Goal: Information Seeking & Learning: Check status

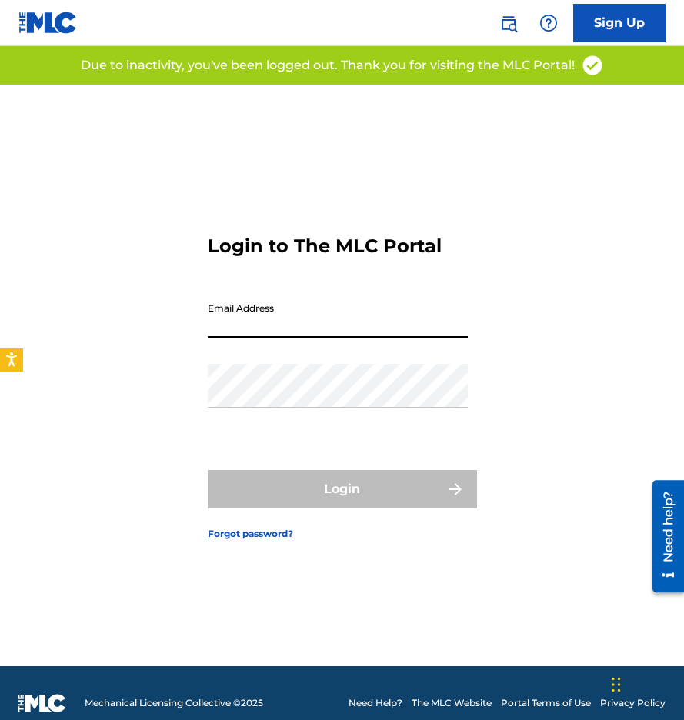
type input "[EMAIL_ADDRESS][DOMAIN_NAME]"
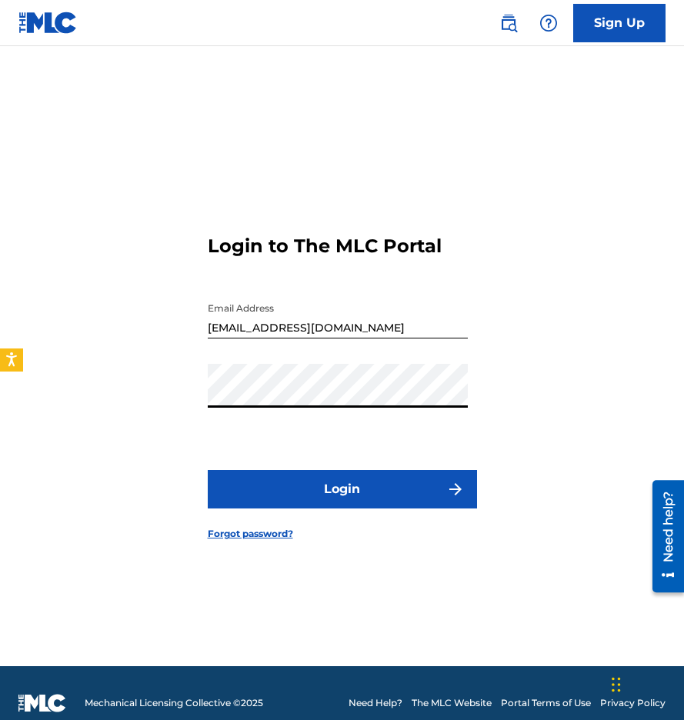
click at [335, 478] on button "Login" at bounding box center [342, 489] width 269 height 38
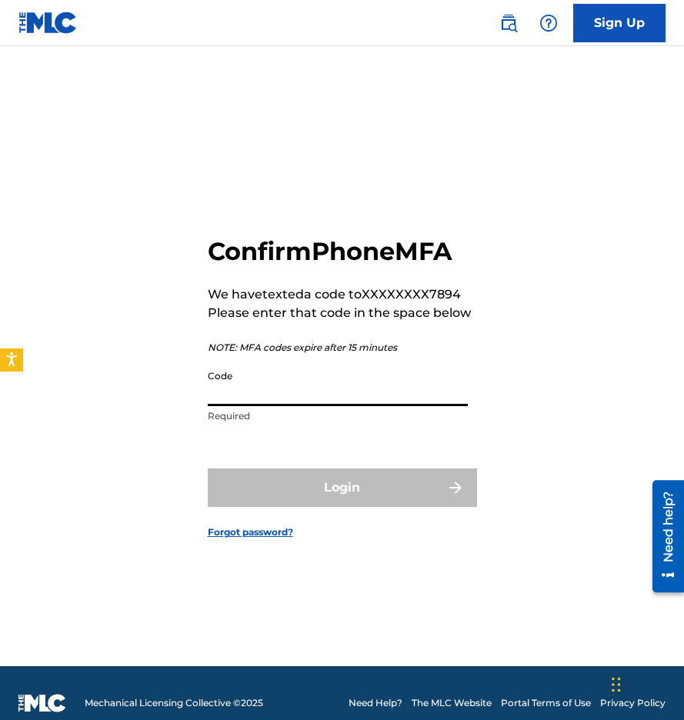
click at [353, 384] on input "Code" at bounding box center [338, 384] width 260 height 44
type input "5"
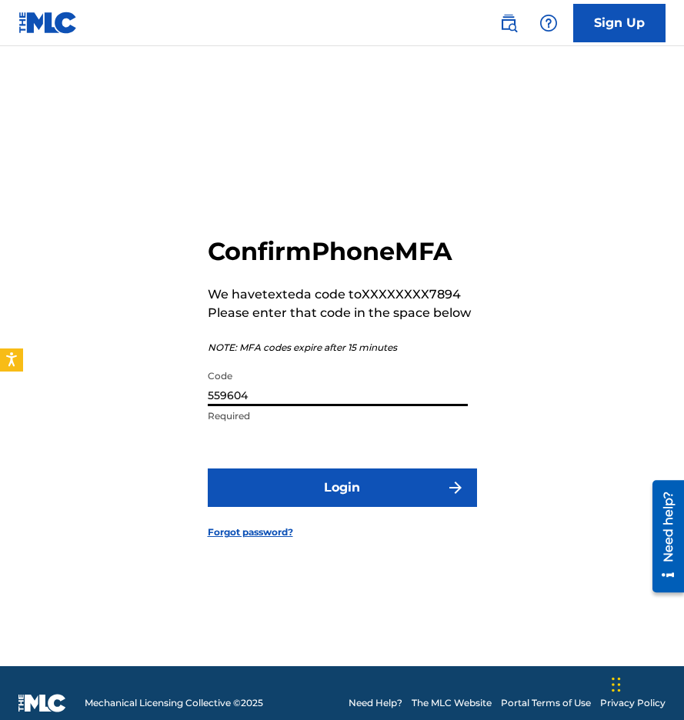
type input "559604"
click at [342, 487] on button "Login" at bounding box center [342, 488] width 269 height 38
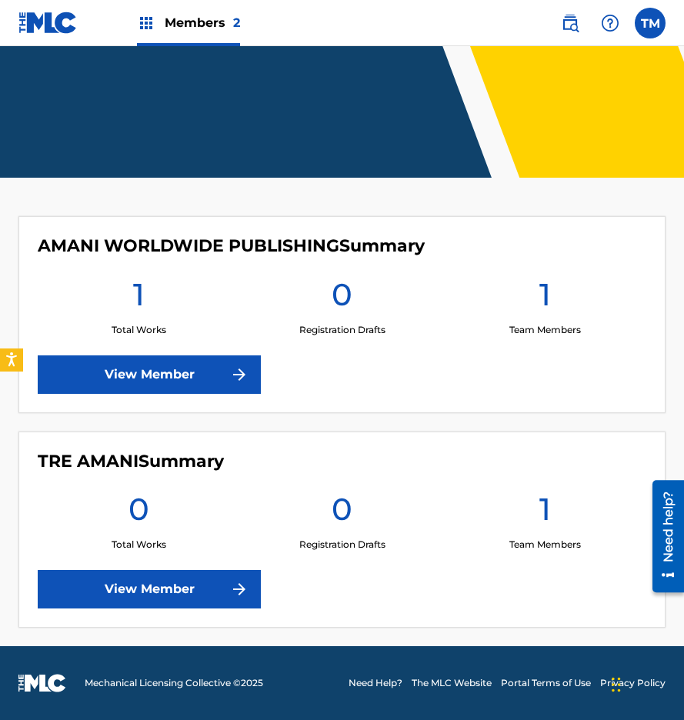
scroll to position [211, 0]
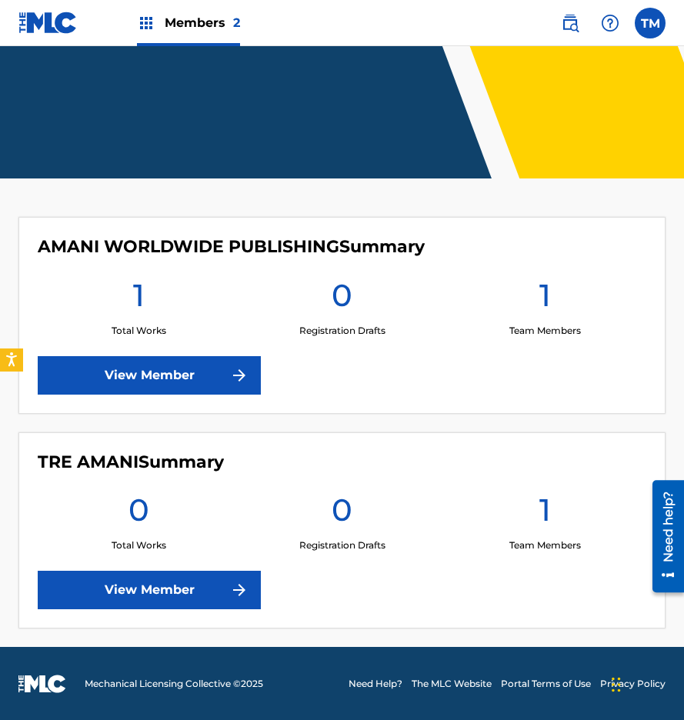
click at [186, 362] on link "View Member" at bounding box center [149, 375] width 223 height 38
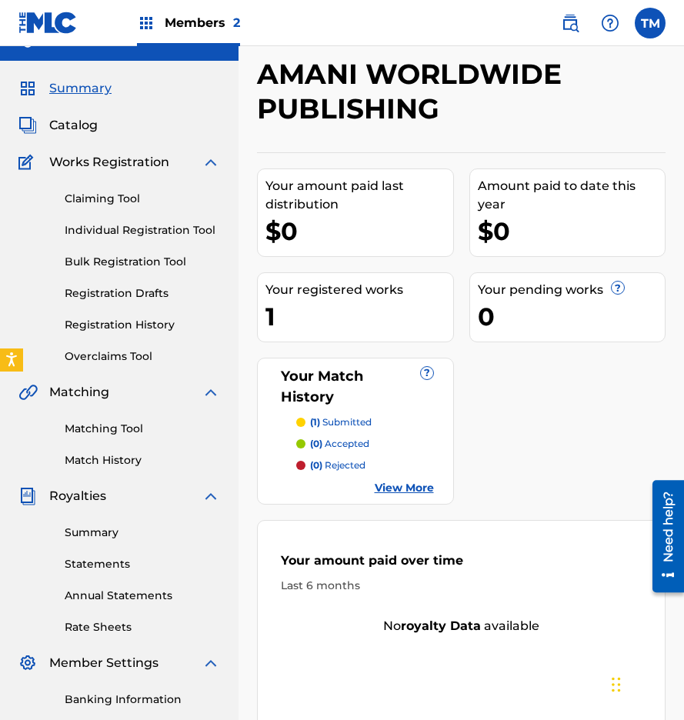
scroll to position [25, 0]
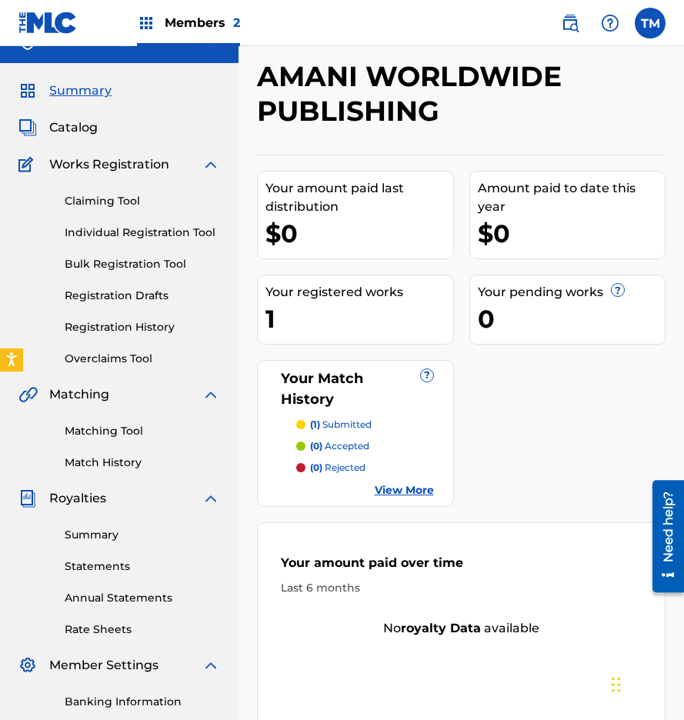
click at [103, 228] on link "Individual Registration Tool" at bounding box center [142, 233] width 155 height 16
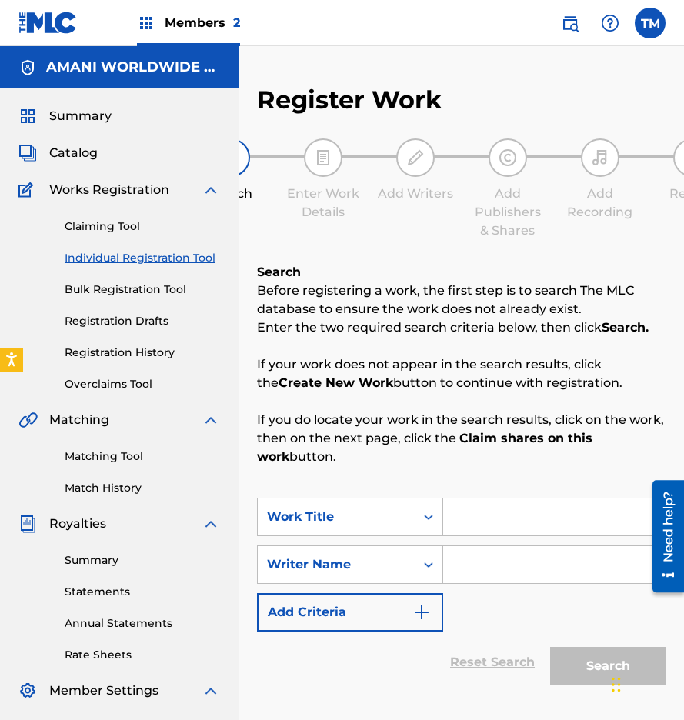
click at [110, 222] on link "Claiming Tool" at bounding box center [142, 227] width 155 height 16
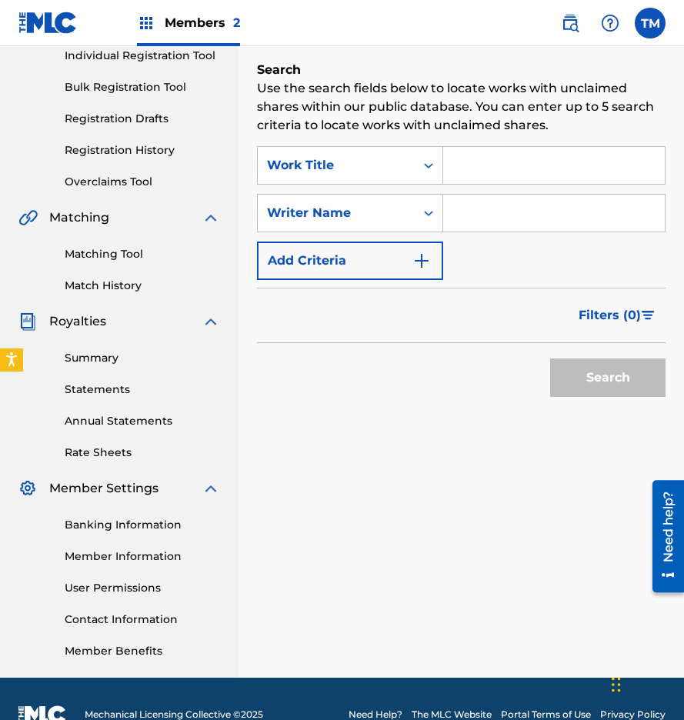
scroll to position [234, 0]
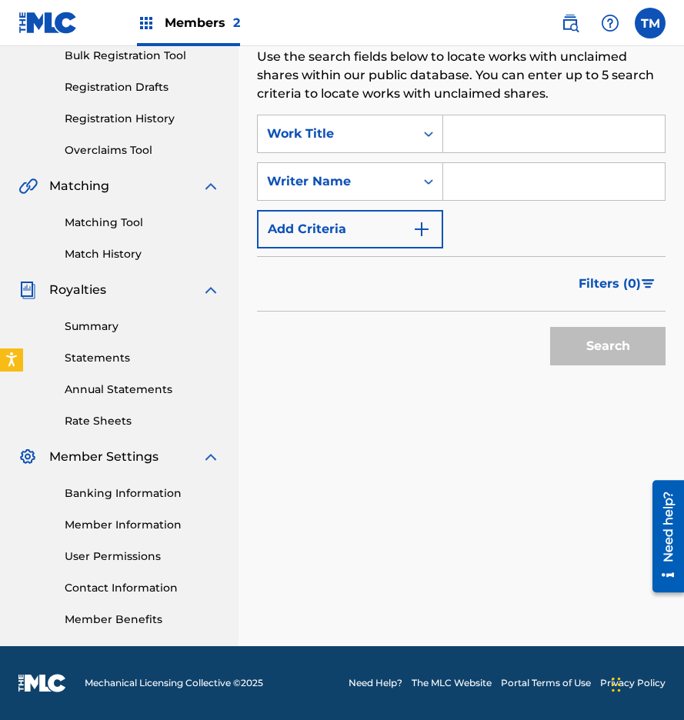
click at [89, 229] on link "Matching Tool" at bounding box center [142, 223] width 155 height 16
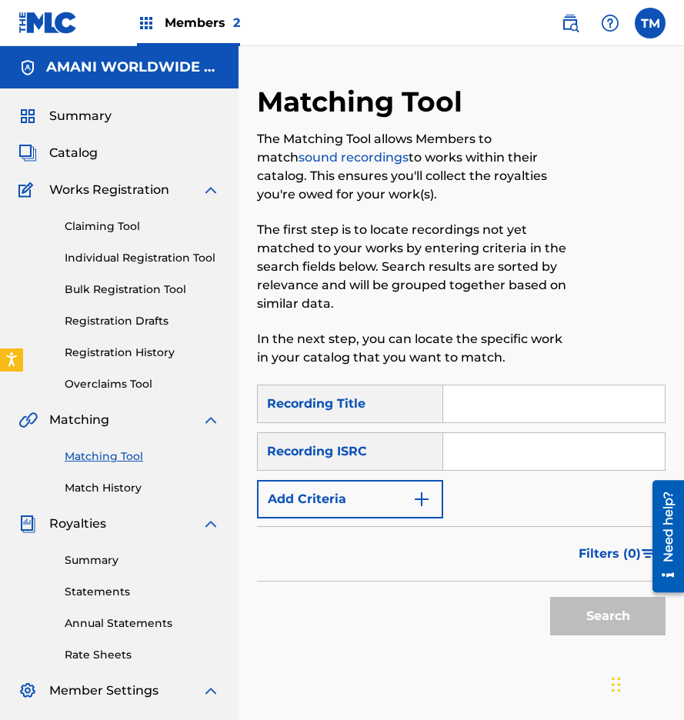
click at [122, 347] on link "Registration History" at bounding box center [142, 353] width 155 height 16
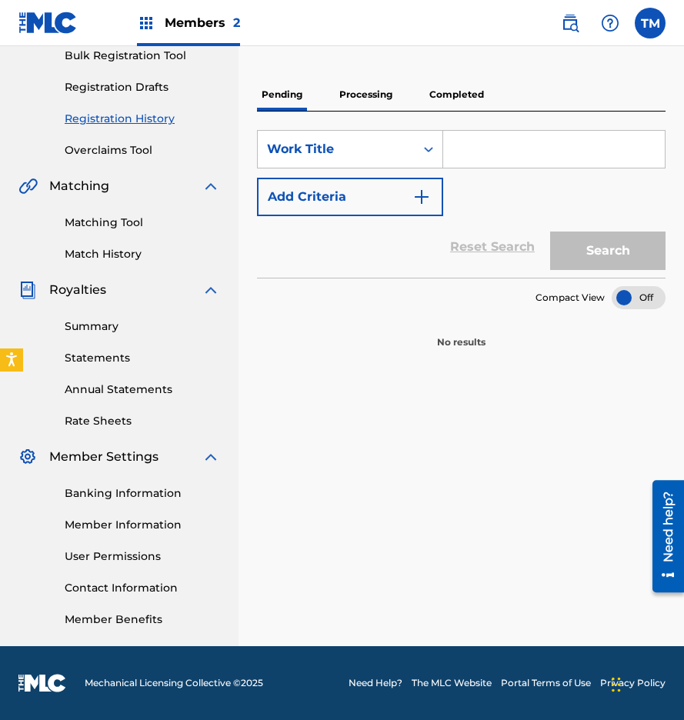
scroll to position [234, 0]
click at [99, 363] on link "Statements" at bounding box center [142, 358] width 155 height 16
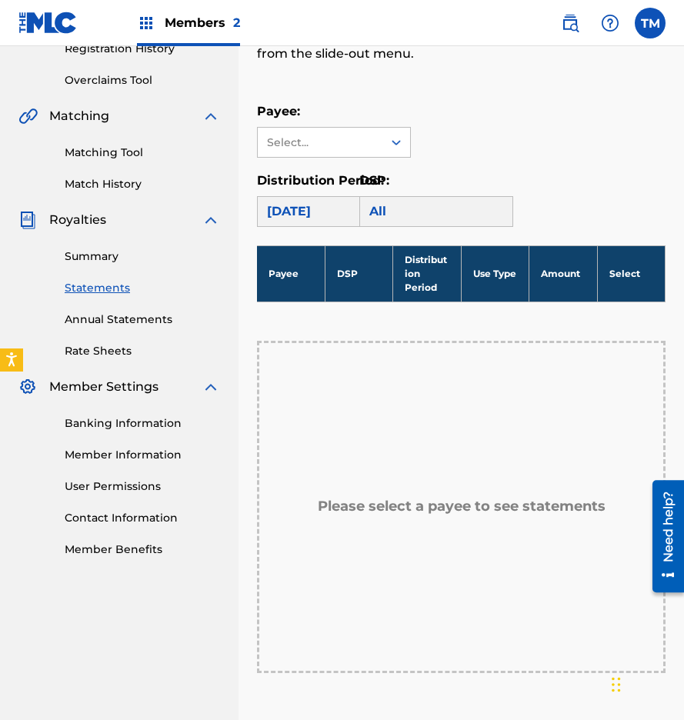
scroll to position [322, 0]
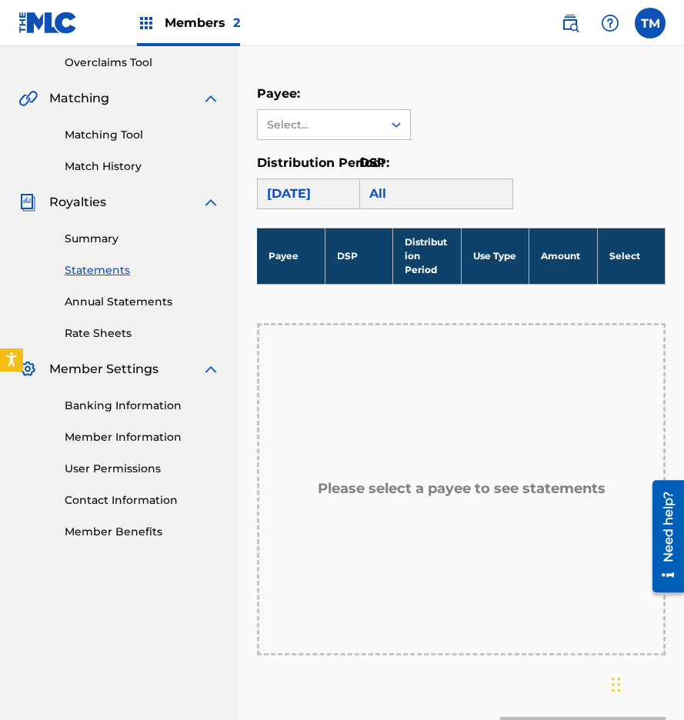
click at [289, 195] on div "[DATE]" at bounding box center [334, 194] width 154 height 31
click at [318, 189] on div "[DATE]" at bounding box center [334, 194] width 154 height 31
click at [362, 127] on div "Select..." at bounding box center [319, 125] width 105 height 16
click at [118, 165] on link "Match History" at bounding box center [142, 167] width 155 height 16
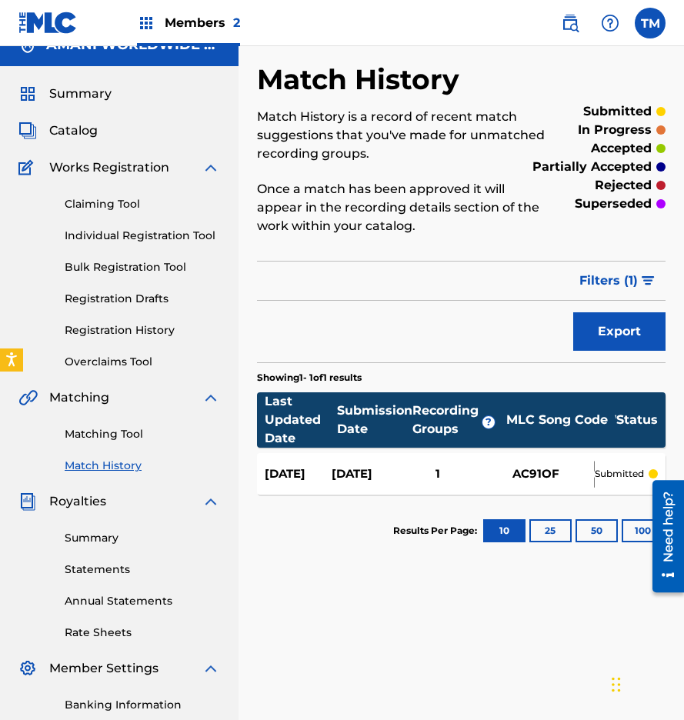
scroll to position [23, 0]
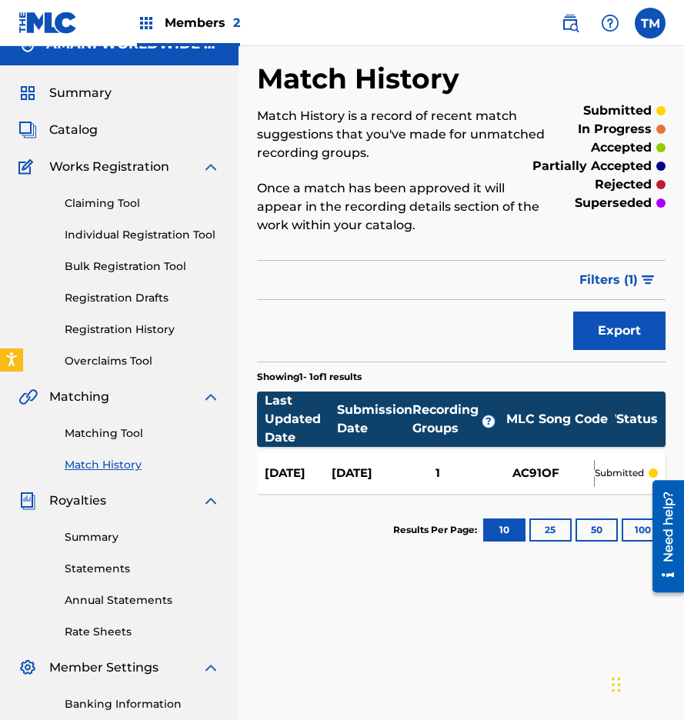
click at [81, 129] on span "Catalog" at bounding box center [73, 130] width 48 height 18
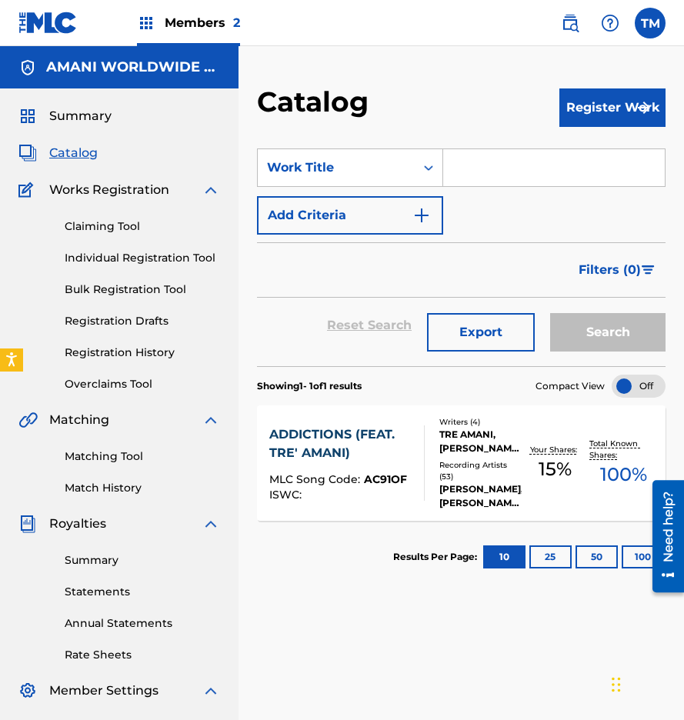
click at [82, 118] on span "Summary" at bounding box center [80, 116] width 62 height 18
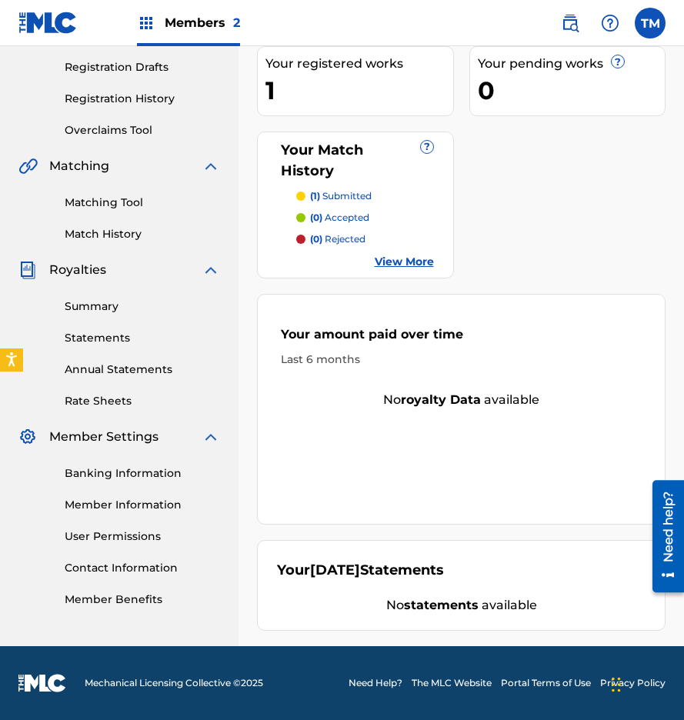
scroll to position [254, 0]
click at [108, 399] on link "Rate Sheets" at bounding box center [142, 401] width 155 height 16
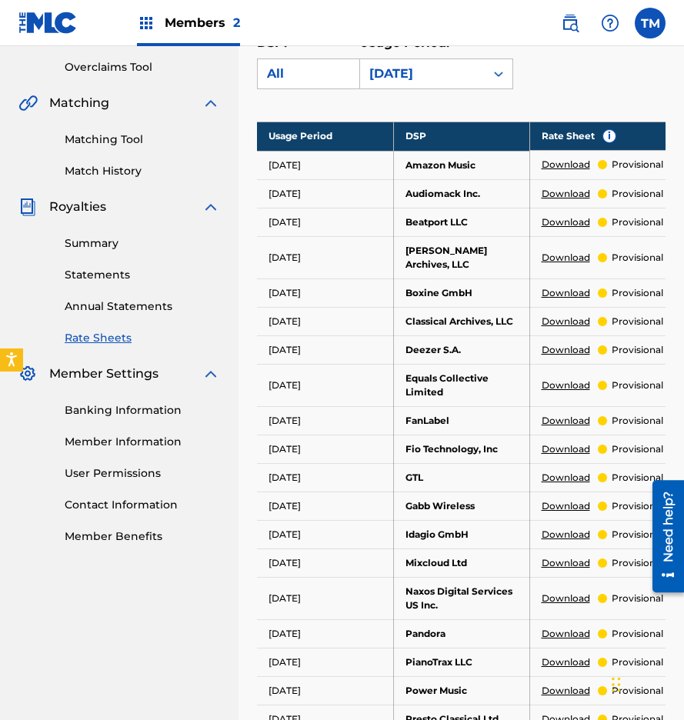
scroll to position [398, 0]
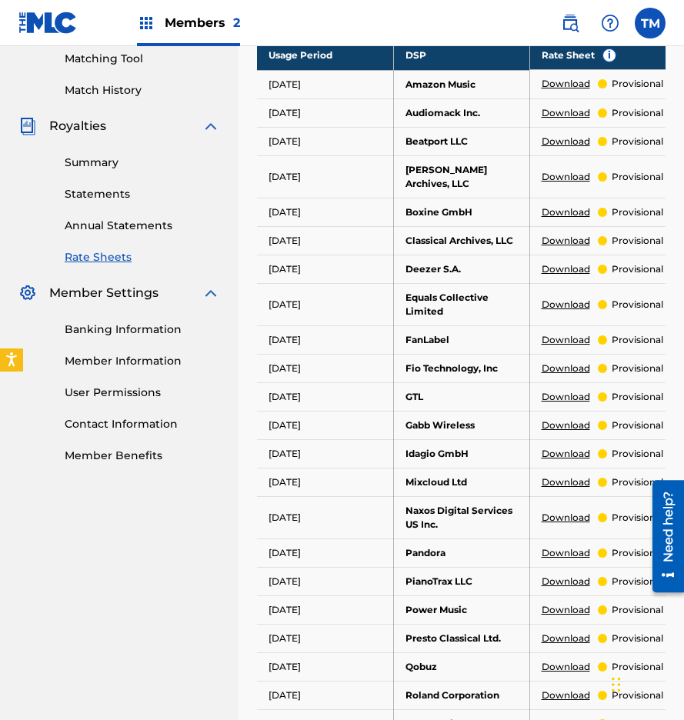
click at [103, 229] on link "Annual Statements" at bounding box center [142, 226] width 155 height 16
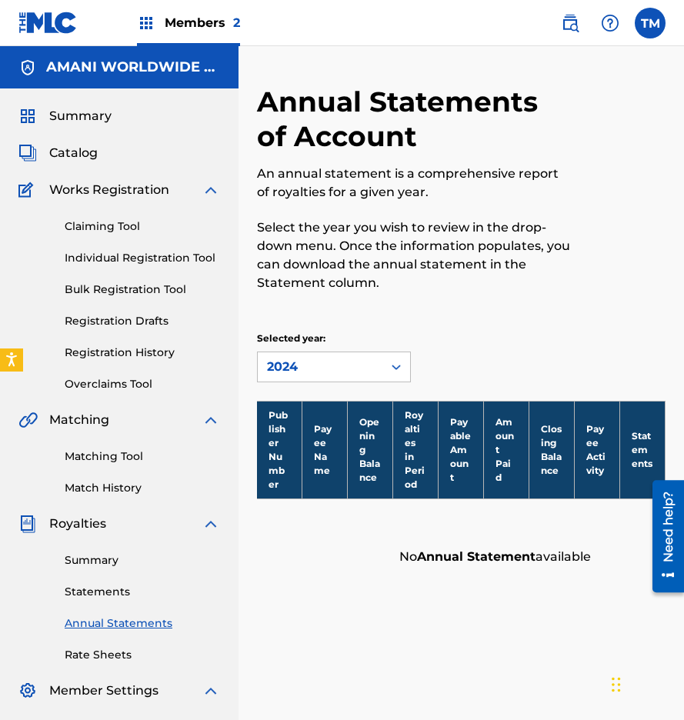
click at [112, 286] on link "Bulk Registration Tool" at bounding box center [142, 290] width 155 height 16
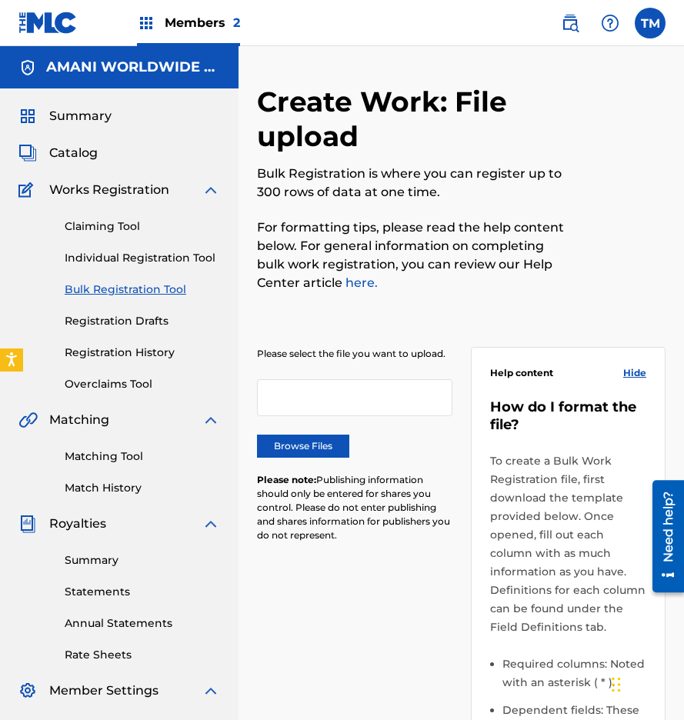
click at [137, 259] on link "Individual Registration Tool" at bounding box center [142, 258] width 155 height 16
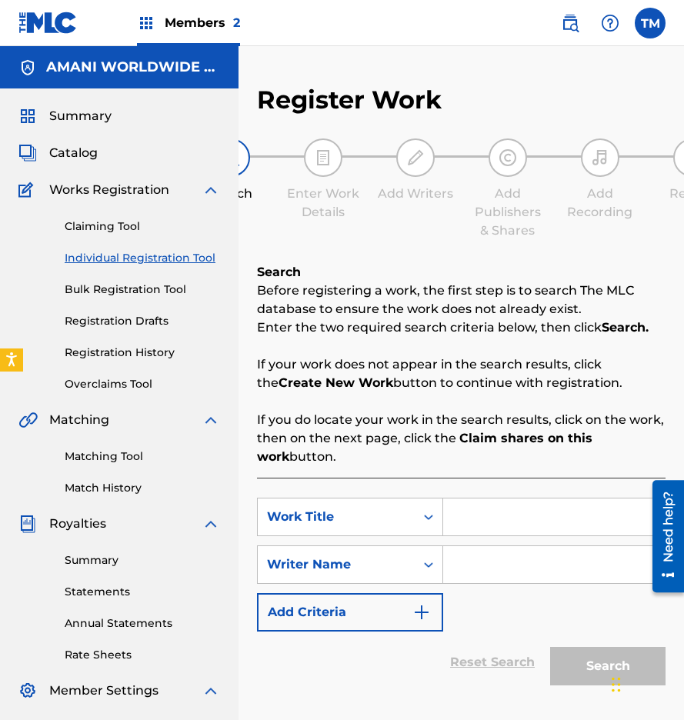
click at [135, 352] on link "Registration History" at bounding box center [142, 353] width 155 height 16
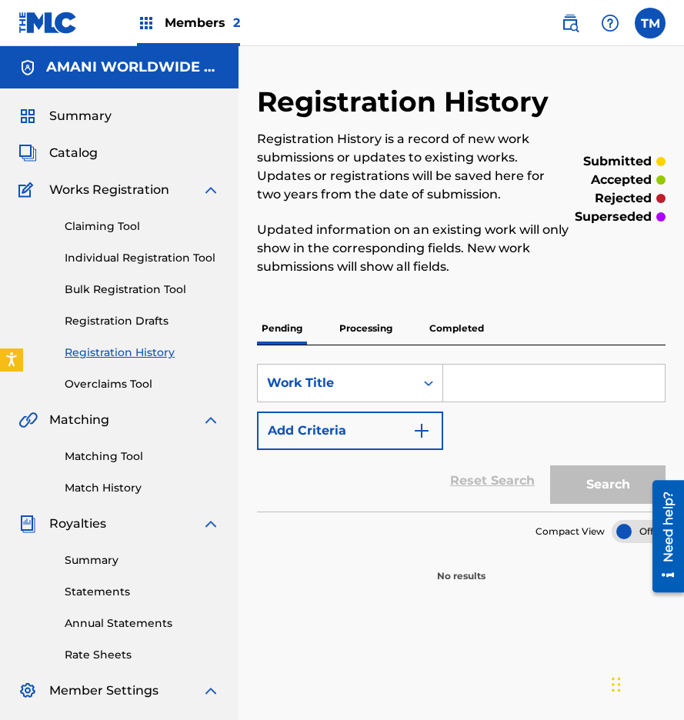
click at [125, 382] on link "Overclaims Tool" at bounding box center [142, 384] width 155 height 16
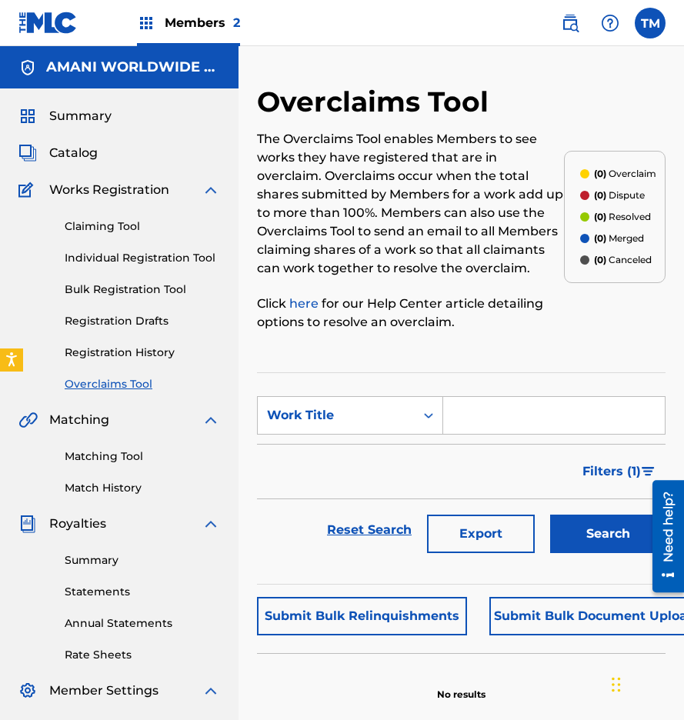
click at [77, 161] on span "Catalog" at bounding box center [73, 153] width 48 height 18
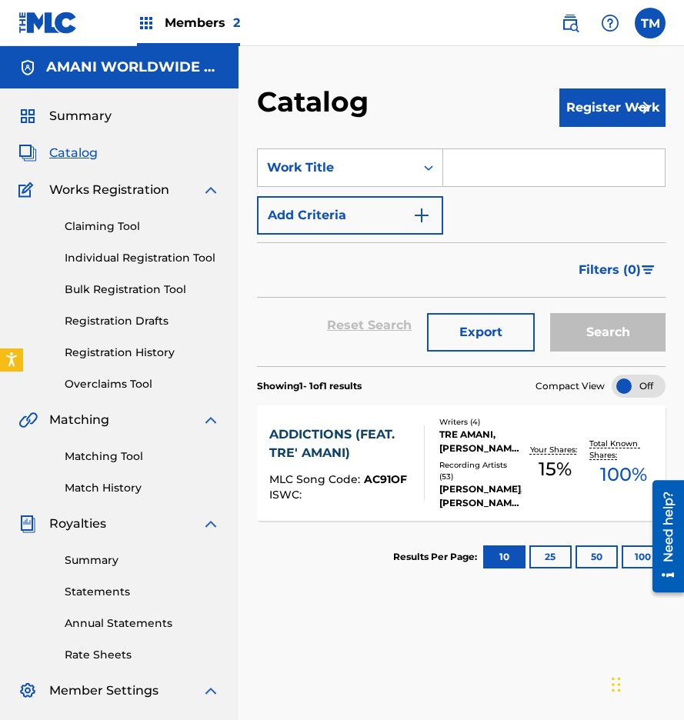
click at [105, 457] on link "Matching Tool" at bounding box center [142, 457] width 155 height 16
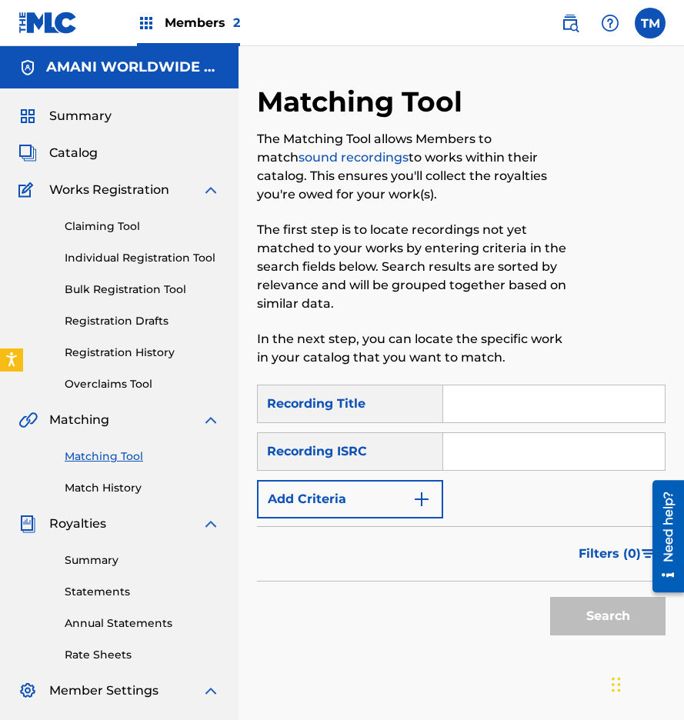
click at [105, 491] on link "Match History" at bounding box center [142, 488] width 155 height 16
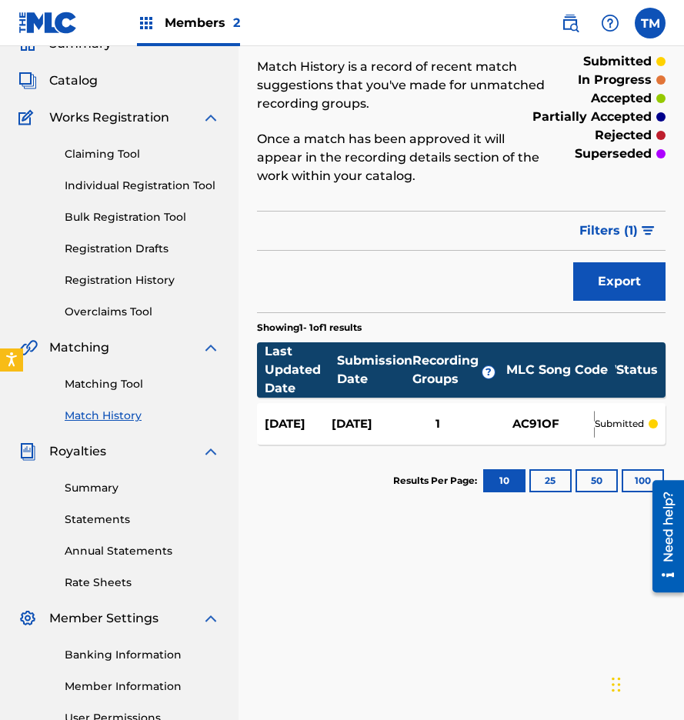
scroll to position [93, 0]
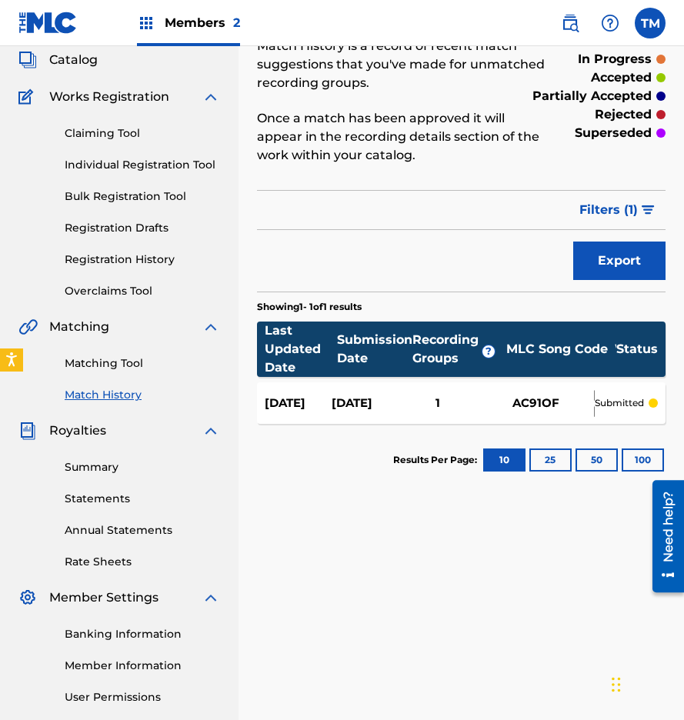
click at [90, 467] on link "Summary" at bounding box center [142, 467] width 155 height 16
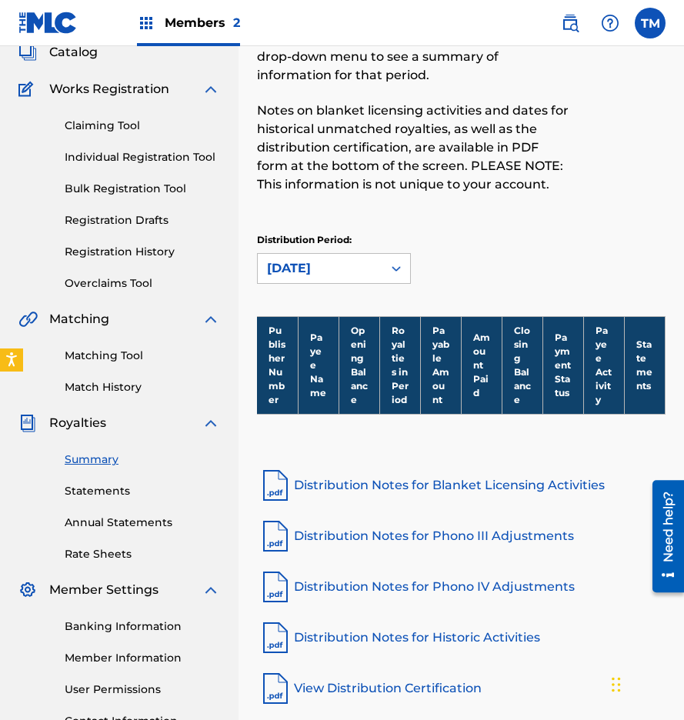
scroll to position [160, 0]
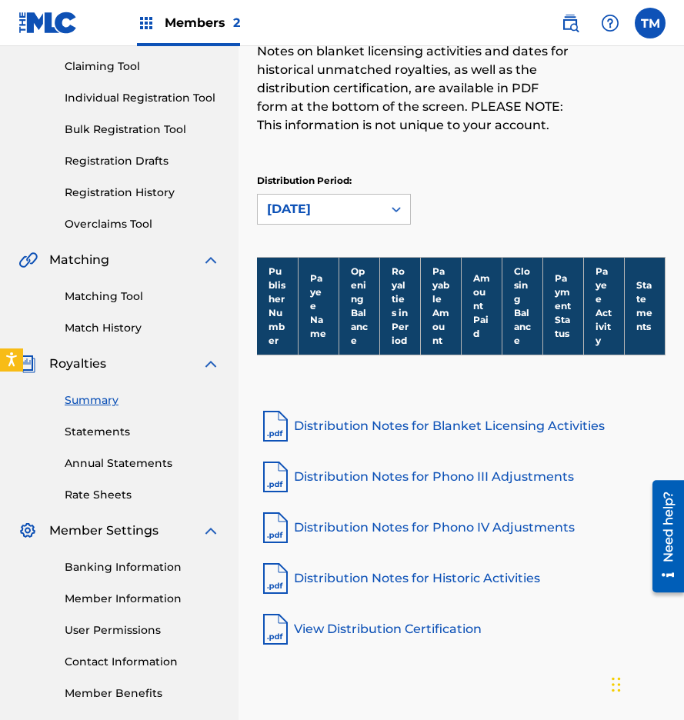
click at [386, 424] on link "Distribution Notes for Blanket Licensing Activities" at bounding box center [461, 426] width 409 height 37
click at [370, 627] on link "View Distribution Certification" at bounding box center [461, 629] width 409 height 37
click at [105, 439] on link "Statements" at bounding box center [142, 432] width 155 height 16
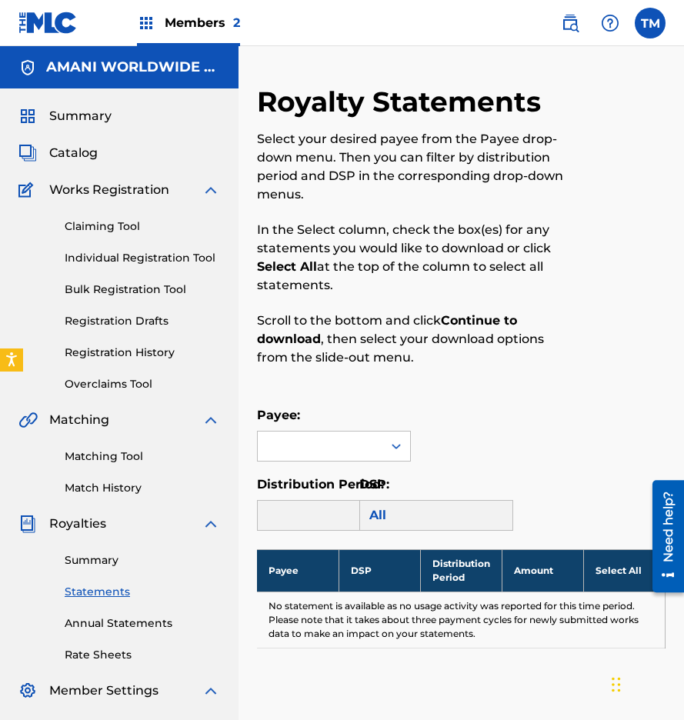
scroll to position [24, 0]
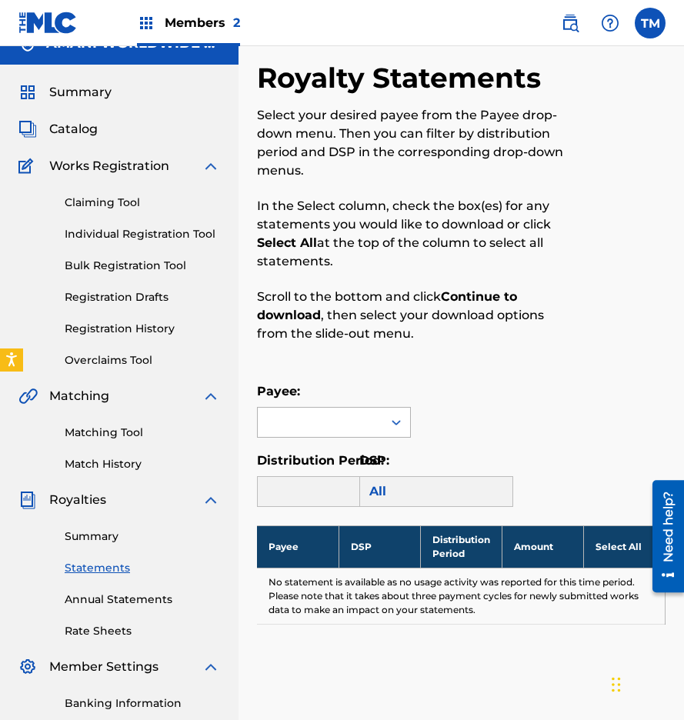
click at [386, 429] on div at bounding box center [396, 423] width 28 height 28
click at [107, 599] on link "Annual Statements" at bounding box center [142, 600] width 155 height 16
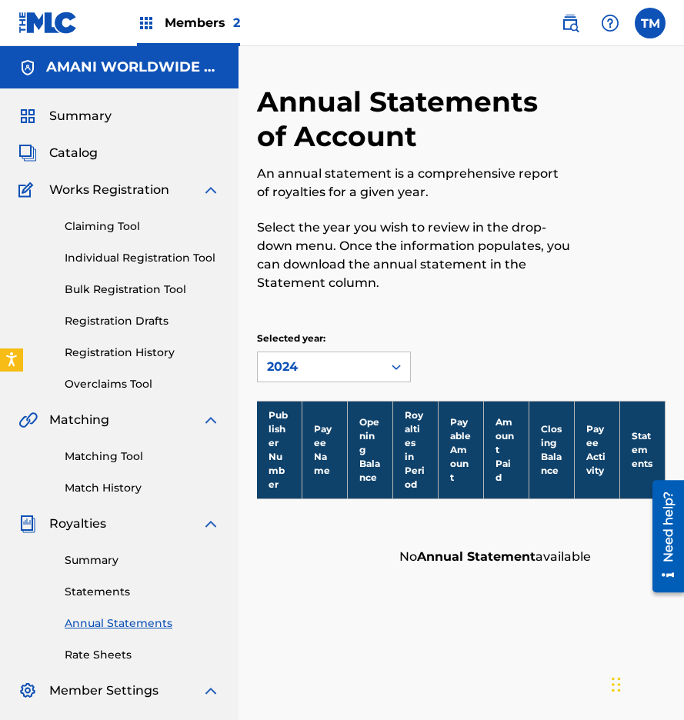
click at [98, 659] on link "Rate Sheets" at bounding box center [142, 655] width 155 height 16
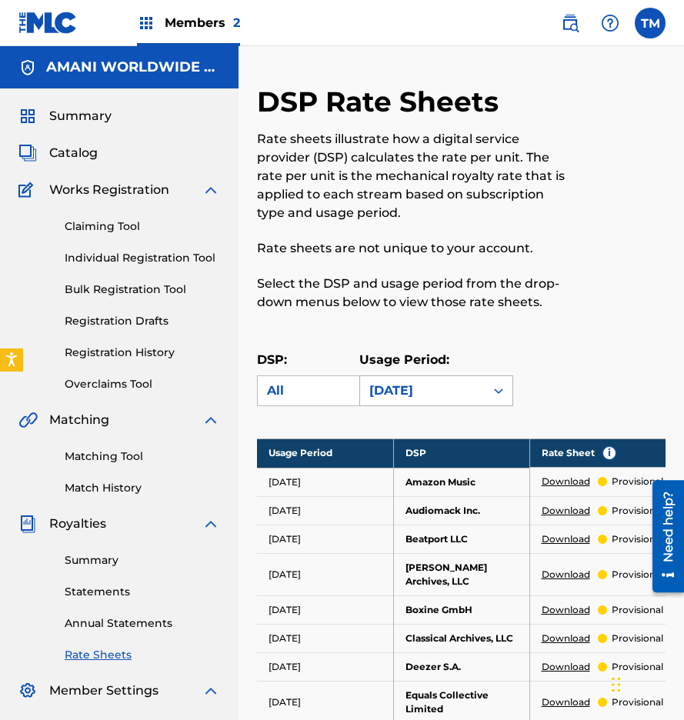
click at [481, 399] on div "[DATE]" at bounding box center [422, 390] width 125 height 29
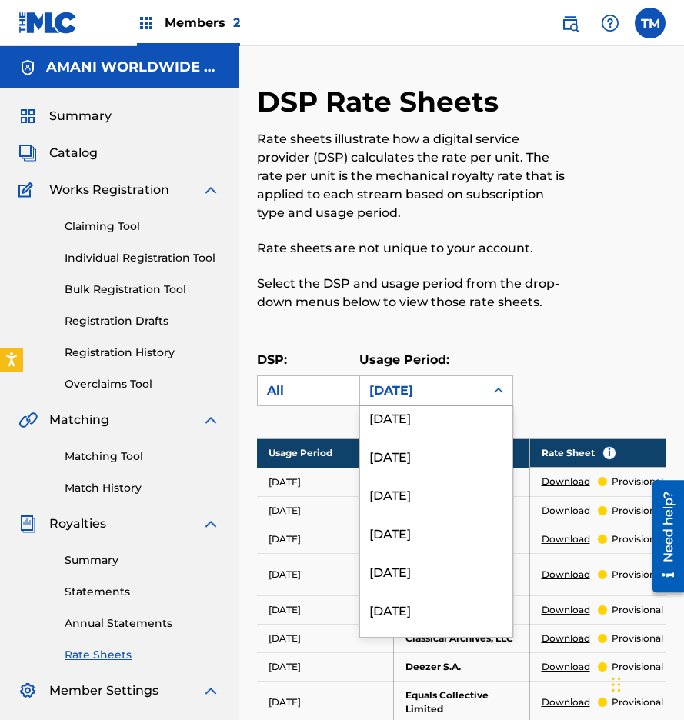
scroll to position [248, 0]
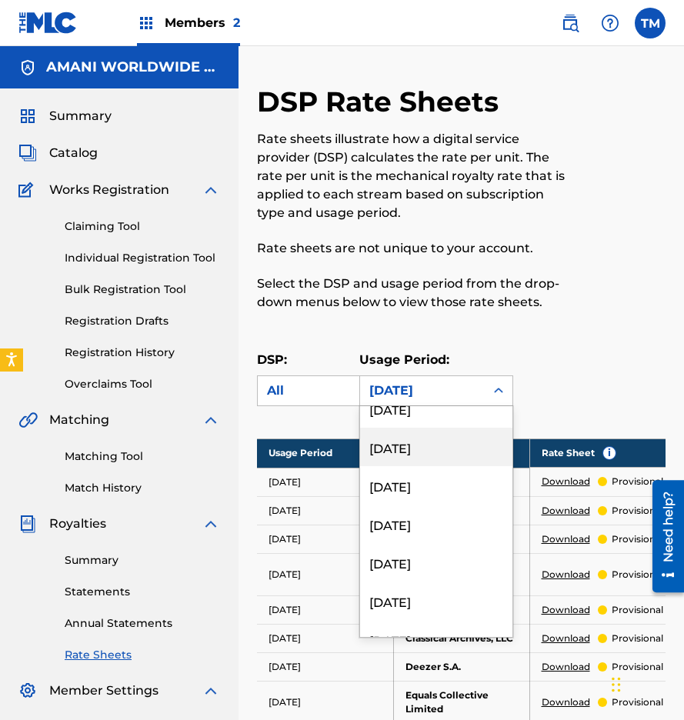
click at [418, 462] on div "[DATE]" at bounding box center [436, 447] width 152 height 38
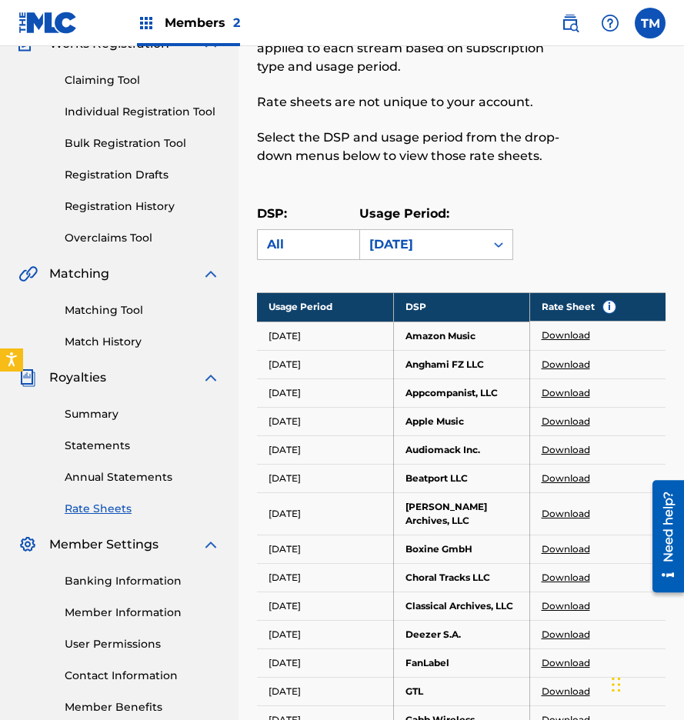
scroll to position [101, 0]
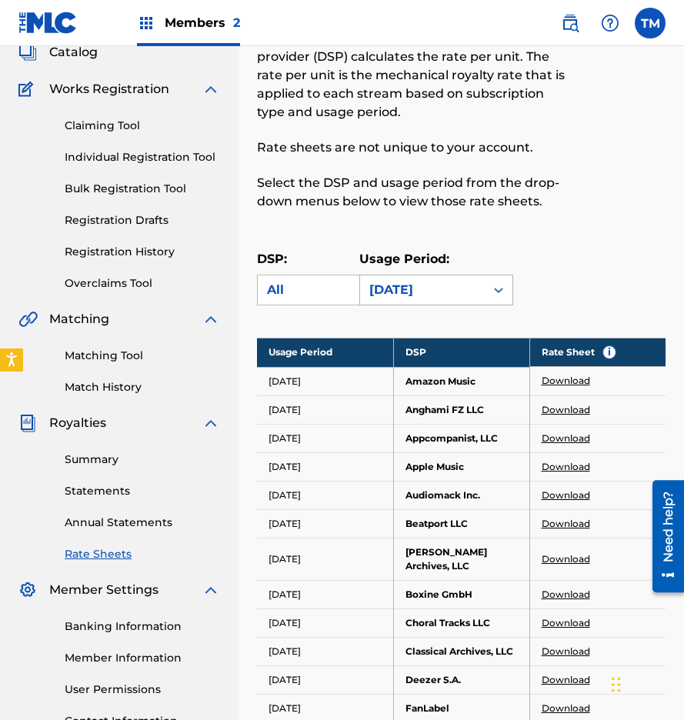
click at [497, 288] on icon at bounding box center [498, 289] width 15 height 15
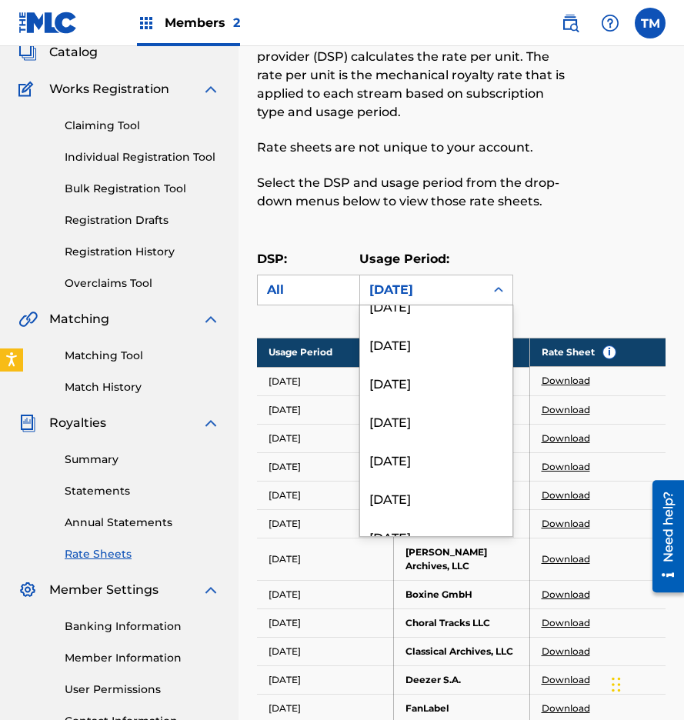
scroll to position [447, 0]
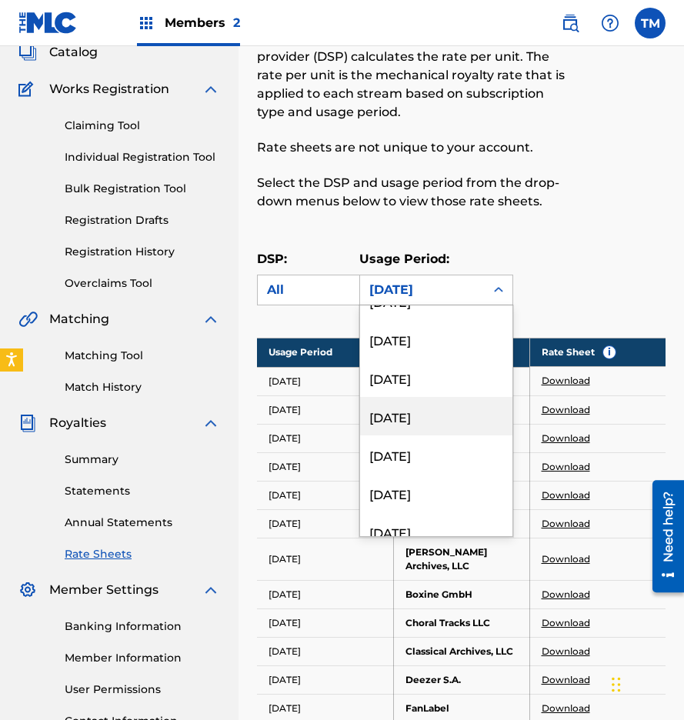
click at [416, 406] on div "[DATE]" at bounding box center [436, 416] width 152 height 38
